Goal: Transaction & Acquisition: Download file/media

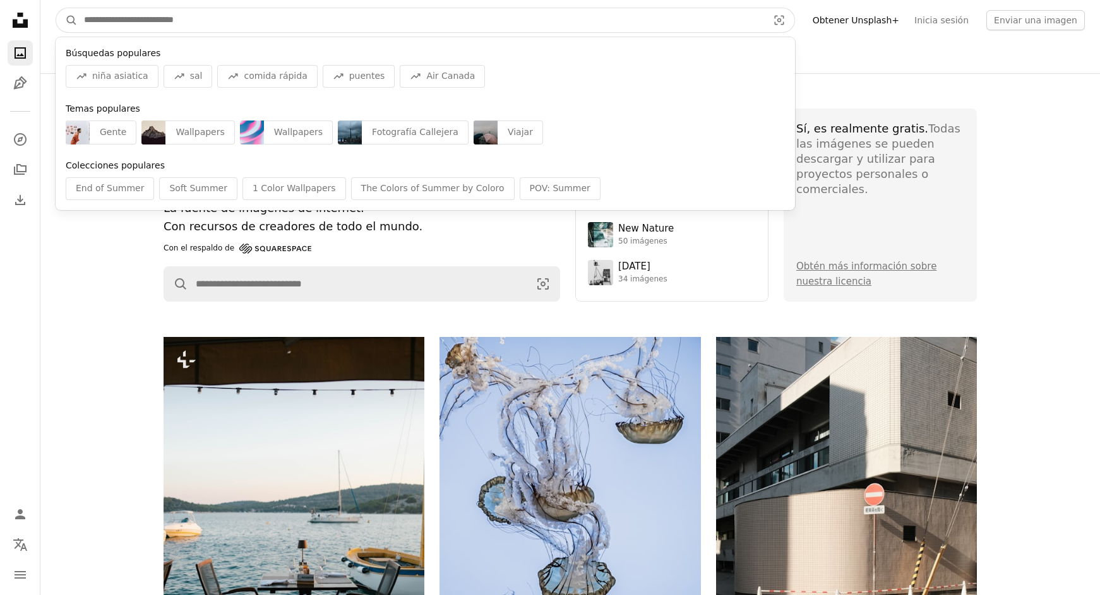
click at [354, 27] on input "Encuentra imágenes en todo el sitio" at bounding box center [421, 20] width 686 height 24
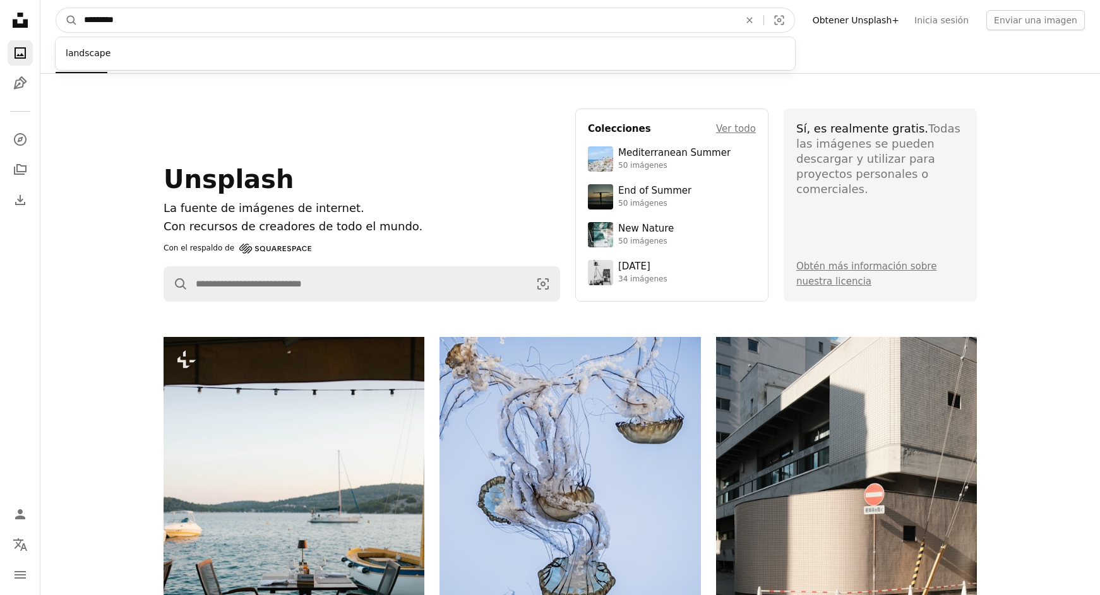
type input "*********"
click at [67, 20] on button "A magnifying glass" at bounding box center [66, 20] width 21 height 24
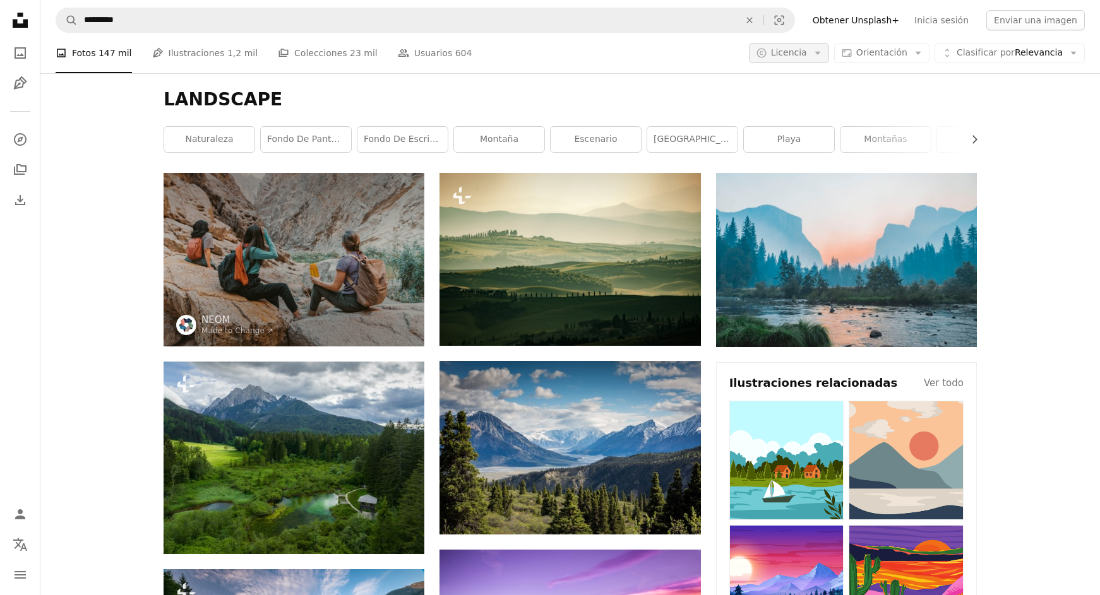
click at [823, 47] on icon "Arrow down" at bounding box center [817, 52] width 11 height 11
click at [799, 155] on span "Gratuita" at bounding box center [821, 153] width 77 height 13
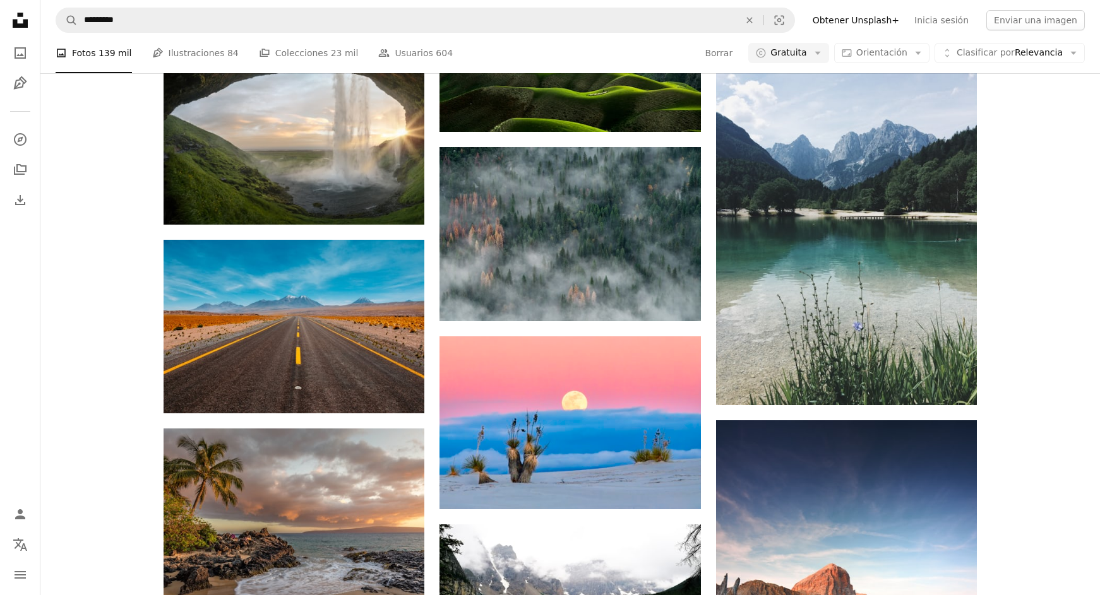
scroll to position [4486, 0]
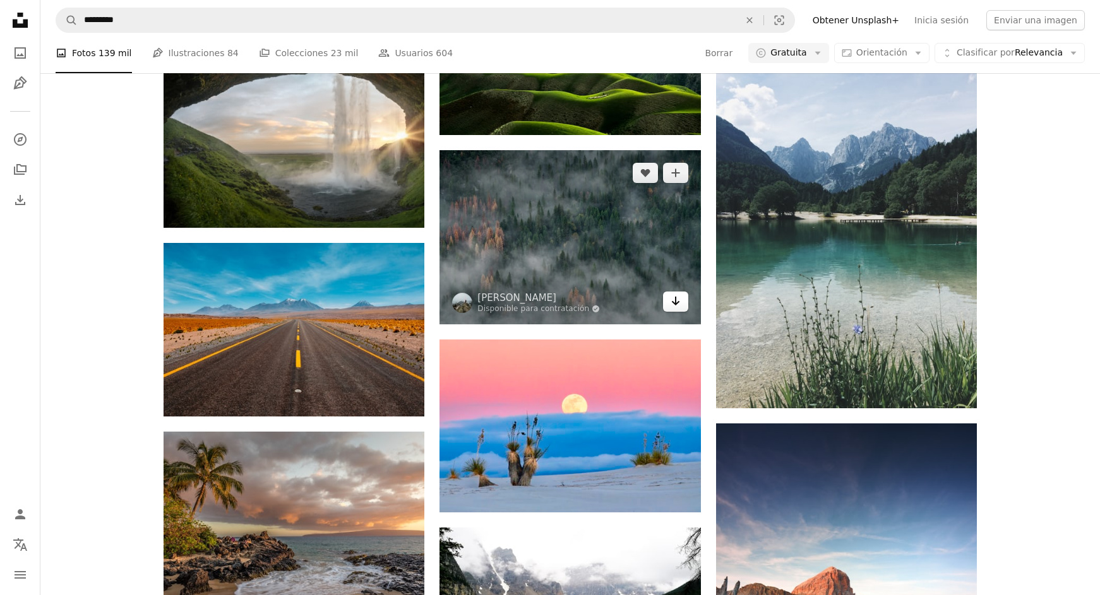
click at [672, 302] on icon "Arrow pointing down" at bounding box center [675, 301] width 10 height 15
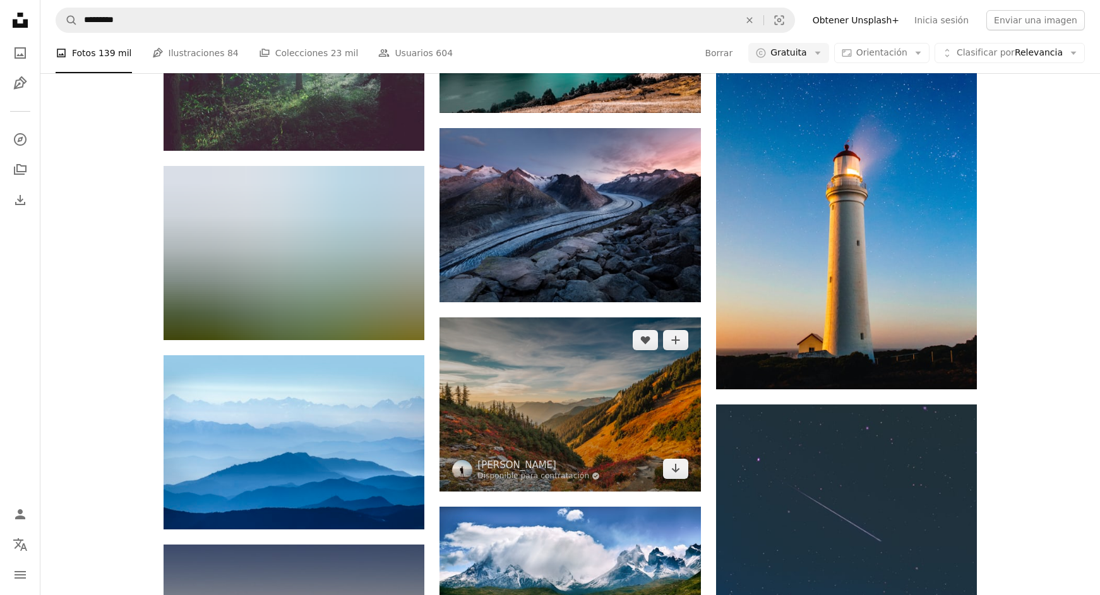
scroll to position [9296, 0]
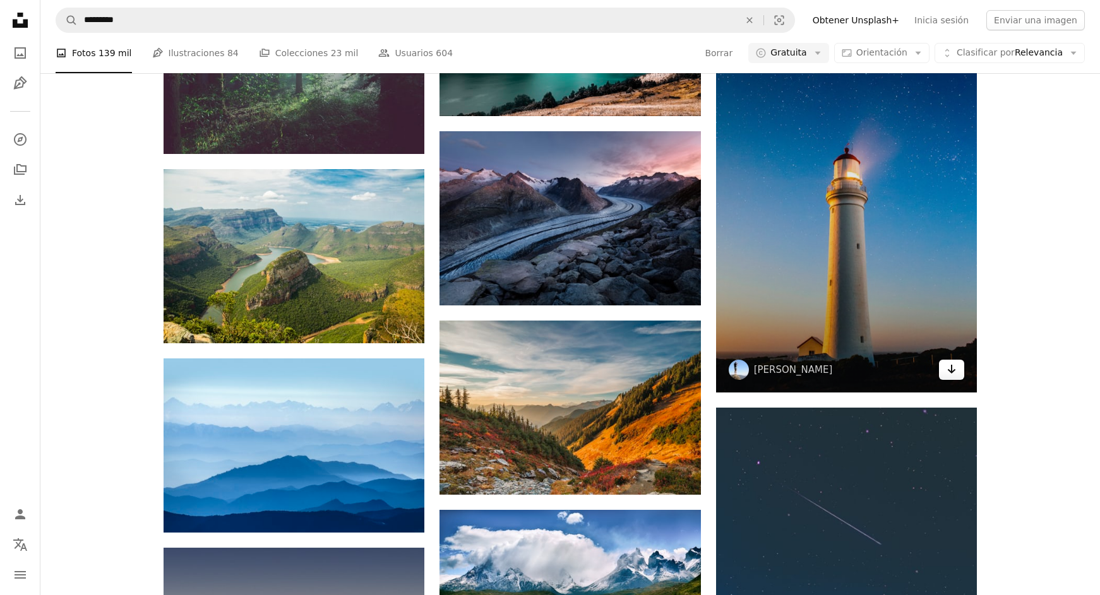
click at [943, 366] on link "Arrow pointing down" at bounding box center [951, 370] width 25 height 20
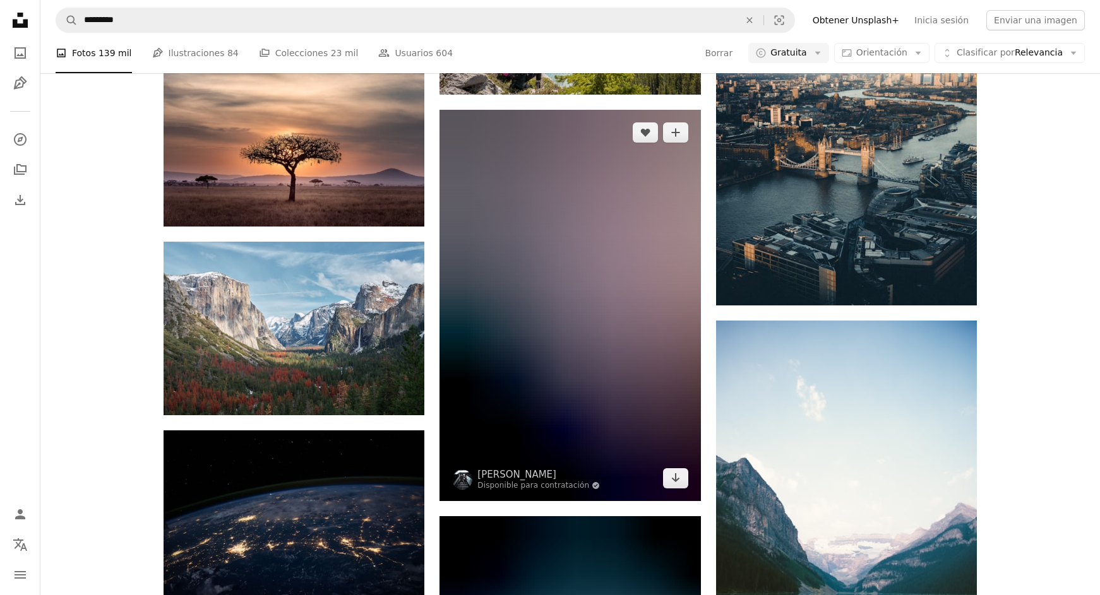
scroll to position [10939, 0]
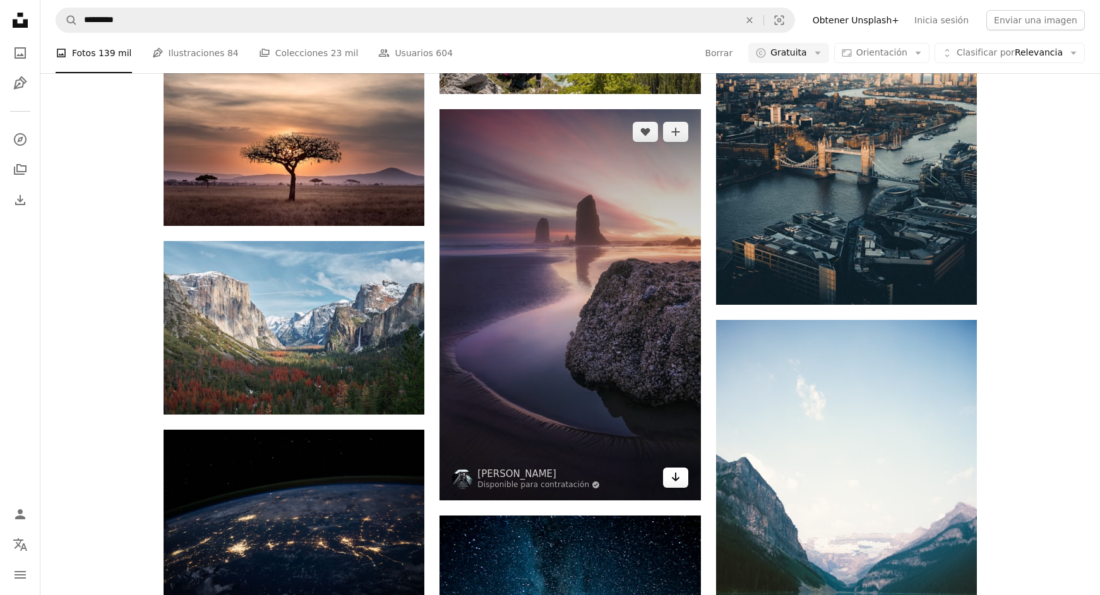
click at [677, 480] on icon "Arrow pointing down" at bounding box center [675, 477] width 10 height 15
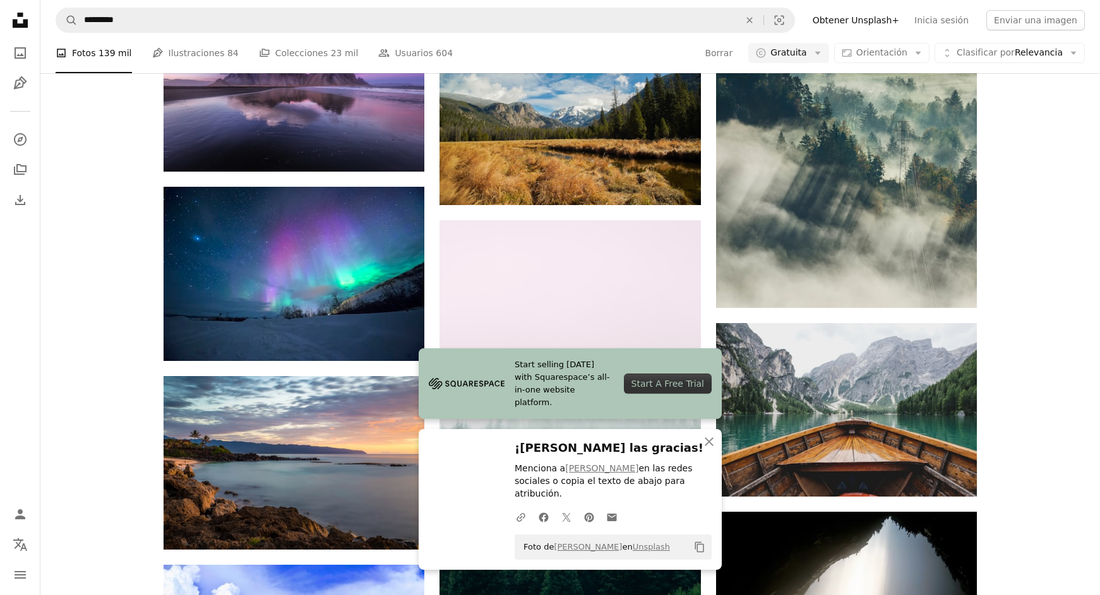
scroll to position [11756, 0]
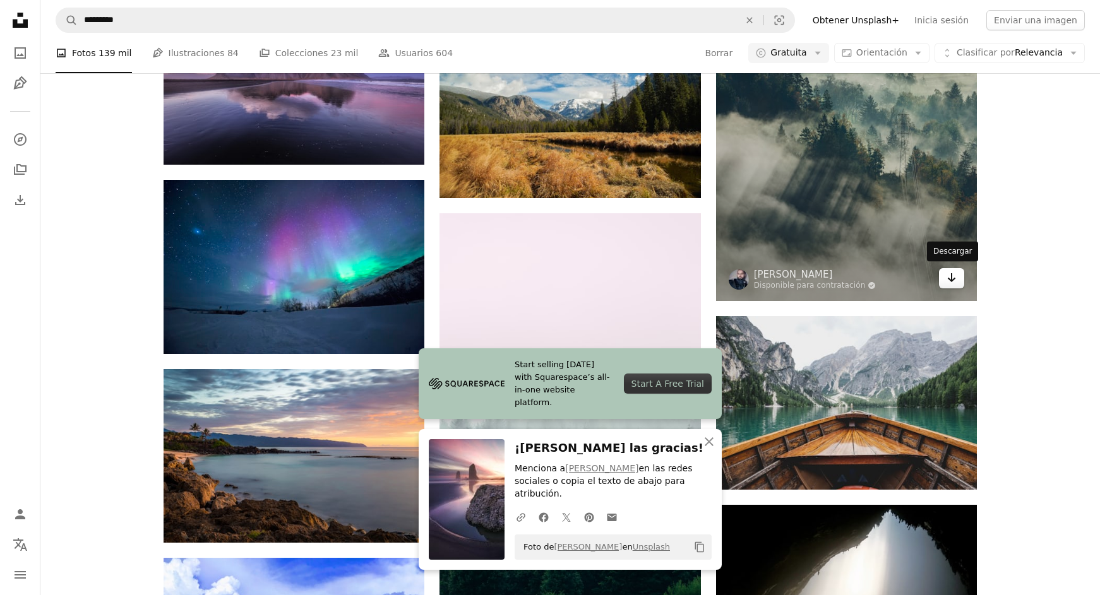
click at [946, 275] on icon "Arrow pointing down" at bounding box center [951, 277] width 10 height 15
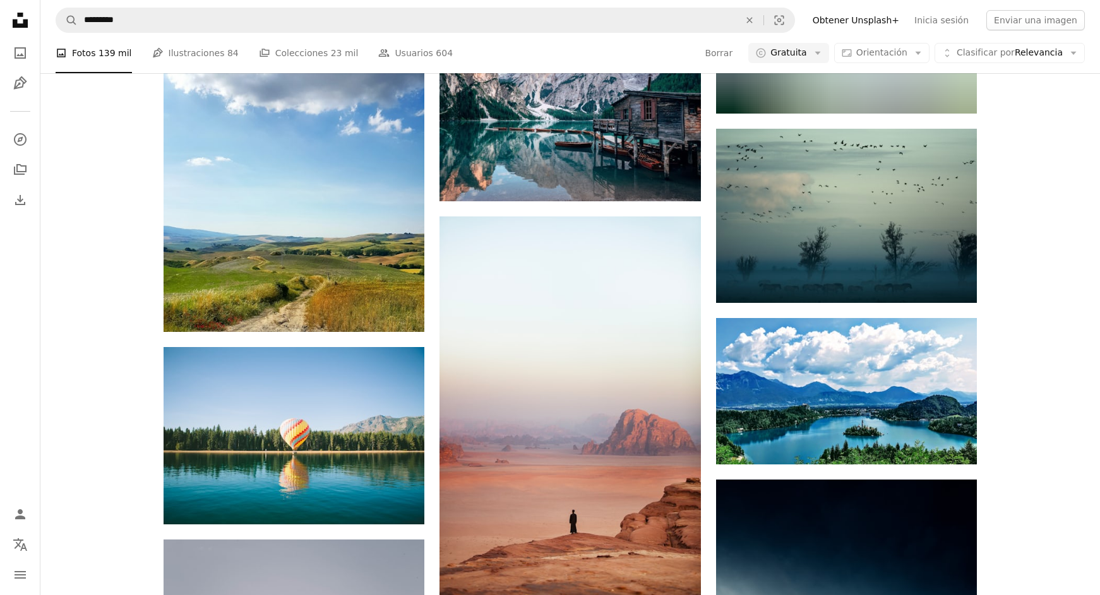
scroll to position [15413, 0]
